Goal: Register for event/course

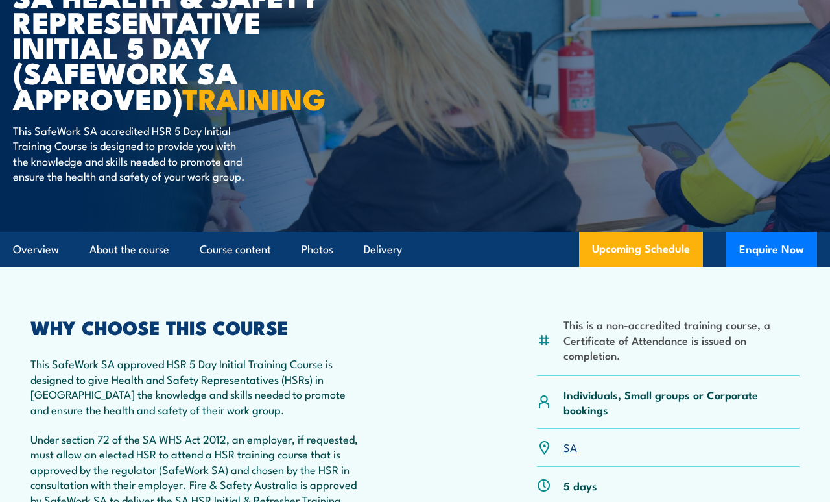
scroll to position [157, 0]
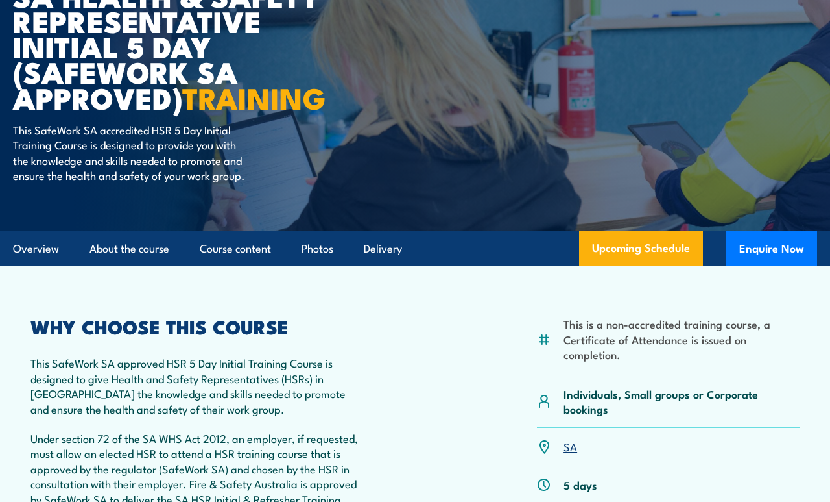
click at [638, 278] on article "This is a non-accredited training course, a Certificate of Attendance is issued…" at bounding box center [415, 487] width 805 height 443
click at [652, 249] on link "Upcoming Schedule" at bounding box center [641, 248] width 124 height 35
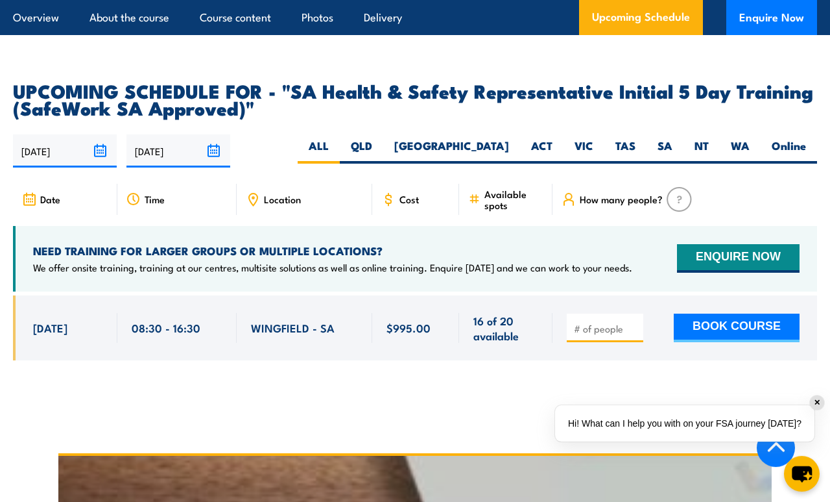
scroll to position [2072, 0]
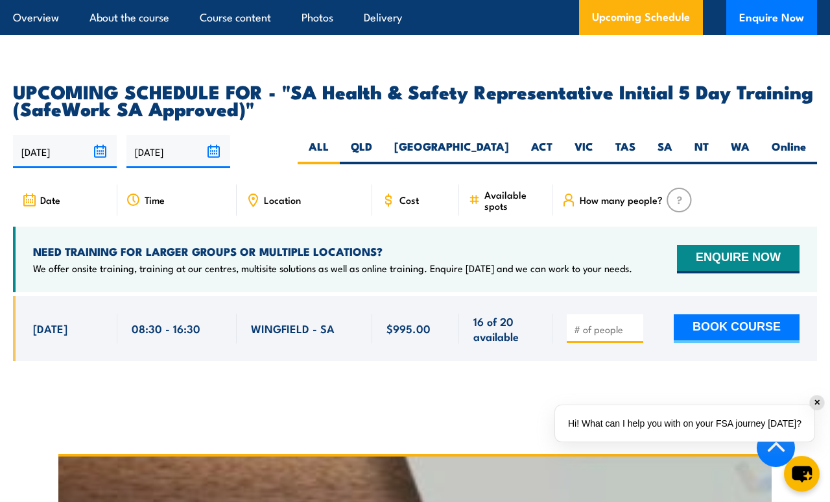
click at [674, 139] on label "SA" at bounding box center [665, 151] width 37 height 25
click at [674, 139] on input "SA" at bounding box center [677, 143] width 8 height 8
radio input "true"
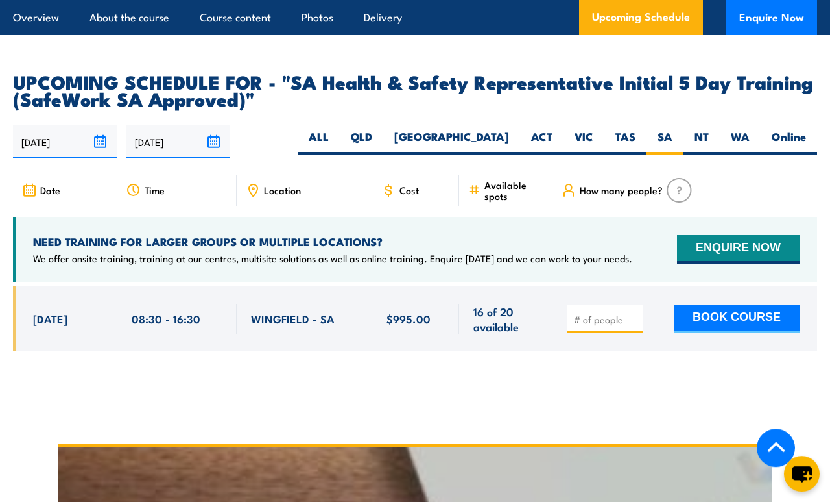
click at [219, 125] on input "[DATE]" at bounding box center [179, 141] width 104 height 33
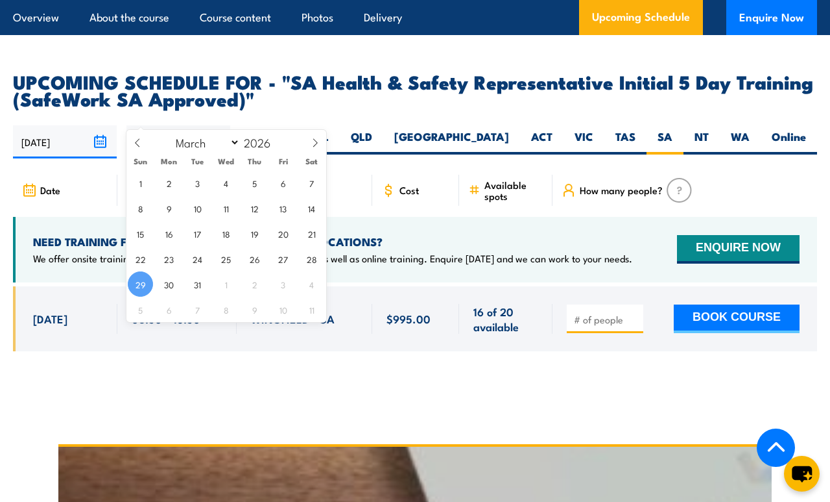
click at [275, 149] on input "2026" at bounding box center [261, 142] width 43 height 16
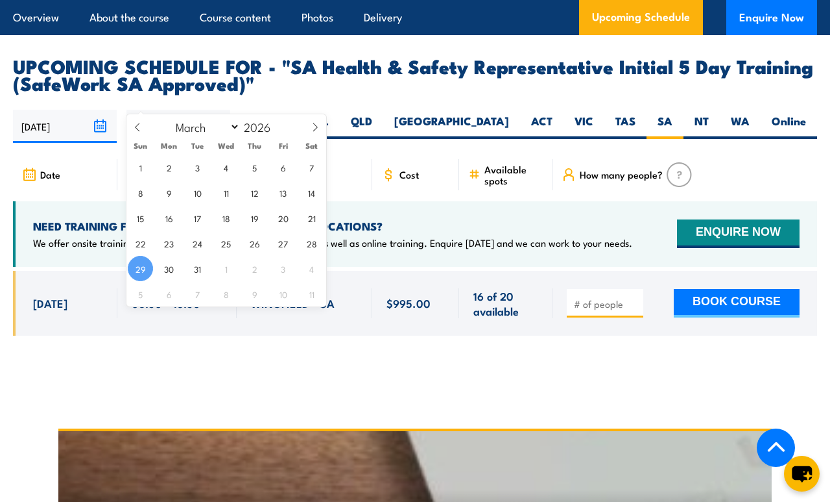
click at [322, 123] on span at bounding box center [315, 131] width 22 height 35
click at [219, 130] on select "January February March April May June July August September October November De…" at bounding box center [205, 126] width 71 height 17
select select "11"
click at [233, 276] on span "30" at bounding box center [225, 268] width 25 height 25
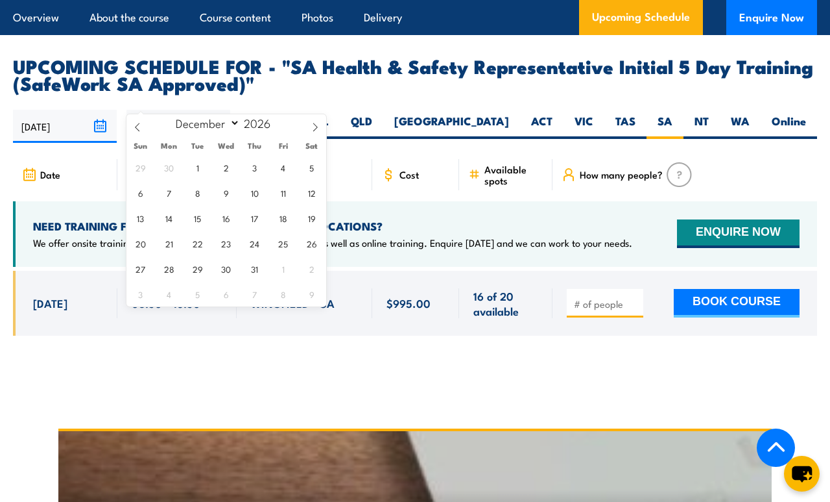
type input "[DATE]"
